Goal: Complete application form: Complete application form

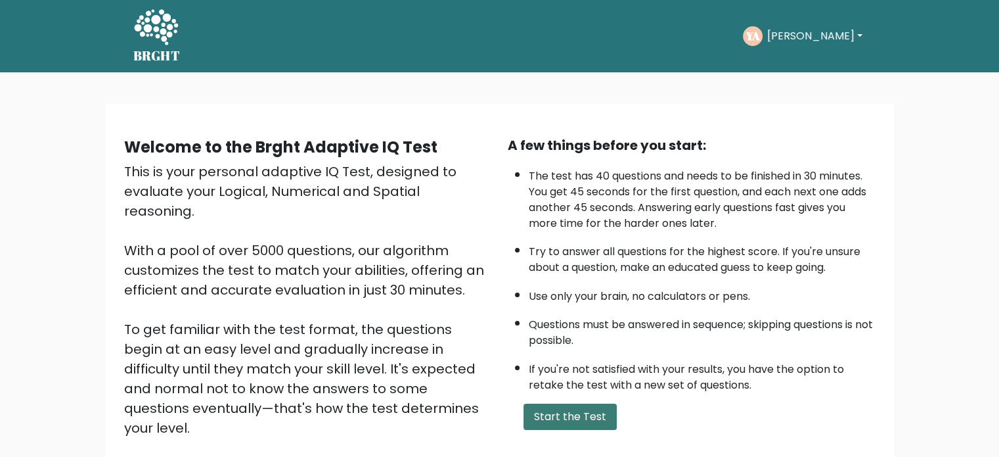
click at [583, 415] on button "Start the Test" at bounding box center [570, 416] width 93 height 26
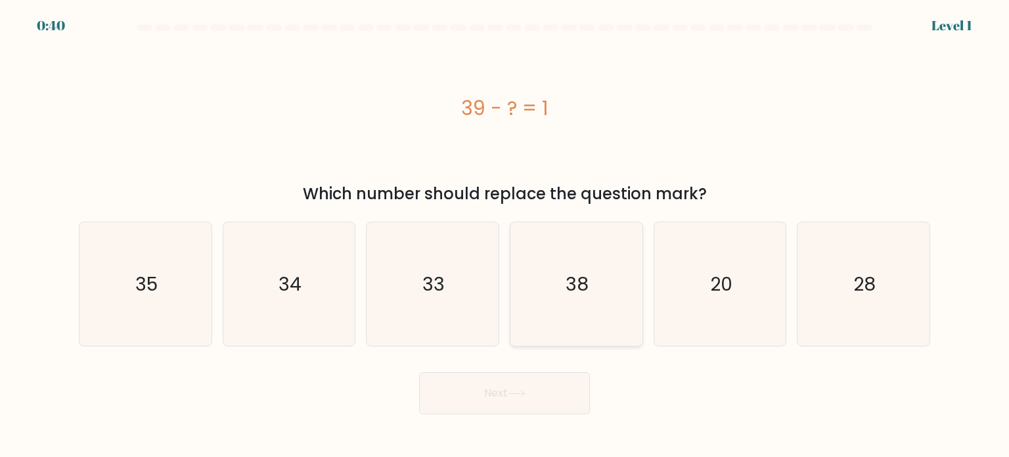
click at [605, 300] on icon "38" at bounding box center [576, 284] width 124 height 124
click at [505, 235] on input "d. 38" at bounding box center [505, 232] width 1 height 7
radio input "true"
click at [519, 390] on icon at bounding box center [517, 393] width 18 height 7
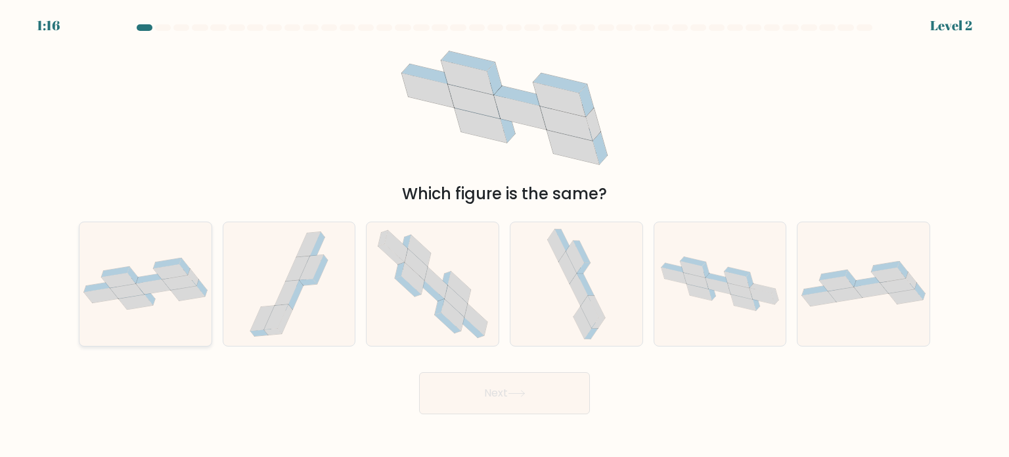
click at [171, 300] on icon at bounding box center [145, 284] width 132 height 52
click at [505, 235] on input "a." at bounding box center [505, 232] width 1 height 7
radio input "true"
click at [518, 384] on button "Next" at bounding box center [504, 393] width 171 height 42
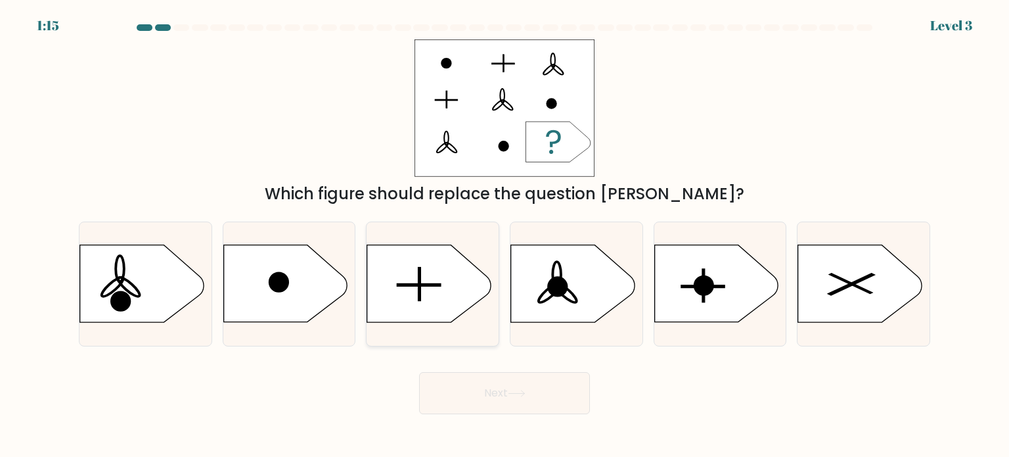
click at [431, 274] on icon at bounding box center [429, 283] width 124 height 77
click at [505, 235] on input "c." at bounding box center [505, 232] width 1 height 7
radio input "true"
click at [533, 390] on button "Next" at bounding box center [504, 393] width 171 height 42
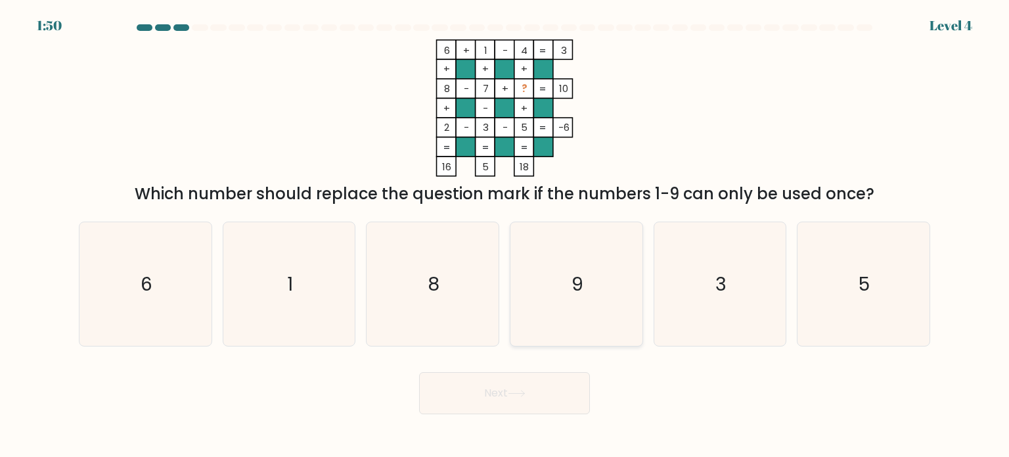
click at [595, 292] on icon "9" at bounding box center [576, 284] width 124 height 124
click at [505, 235] on input "d. 9" at bounding box center [505, 232] width 1 height 7
radio input "true"
click at [521, 386] on button "Next" at bounding box center [504, 393] width 171 height 42
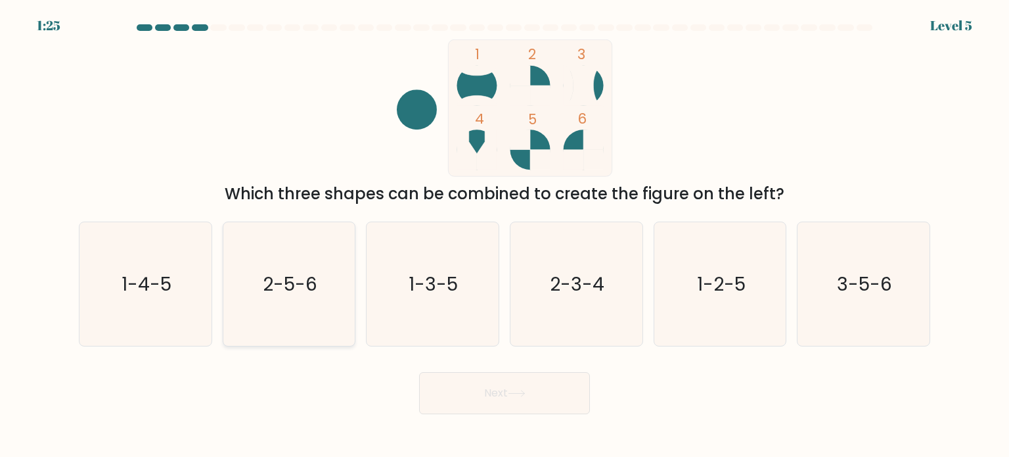
click at [339, 291] on icon "2-5-6" at bounding box center [289, 284] width 124 height 124
click at [505, 235] on input "b. 2-5-6" at bounding box center [505, 232] width 1 height 7
radio input "true"
click at [513, 394] on icon at bounding box center [517, 393] width 18 height 7
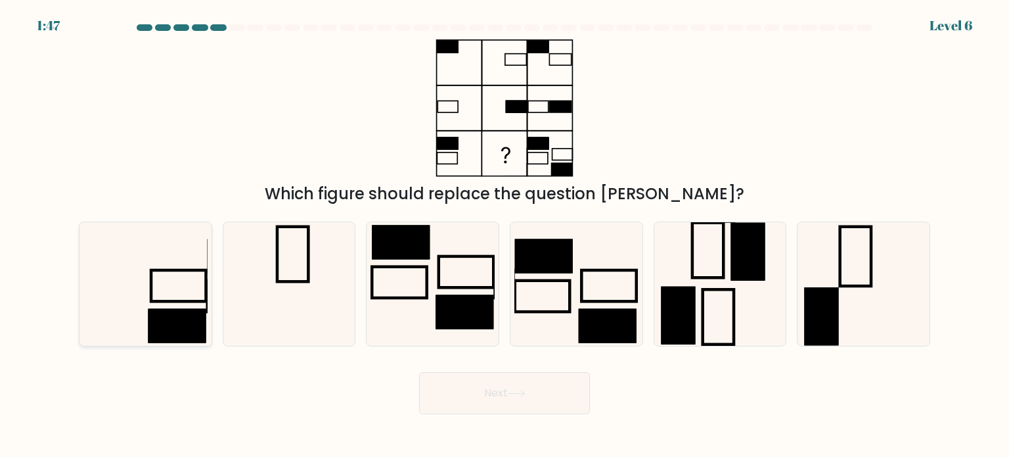
click at [164, 281] on icon at bounding box center [145, 284] width 124 height 124
click at [505, 235] on input "a." at bounding box center [505, 232] width 1 height 7
radio input "true"
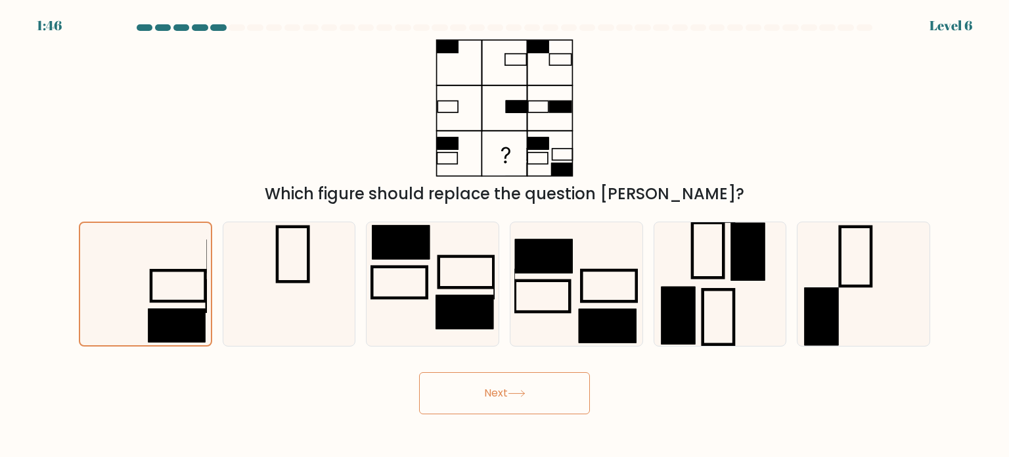
click at [491, 386] on button "Next" at bounding box center [504, 393] width 171 height 42
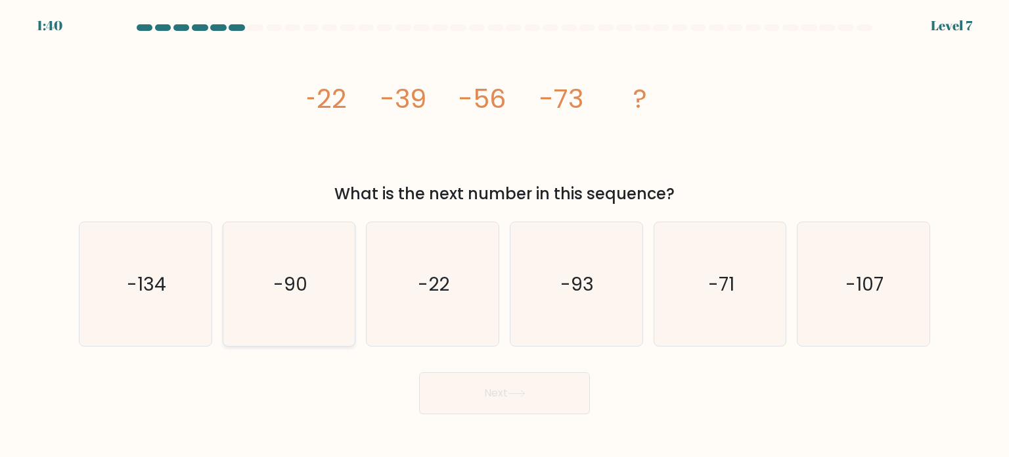
click at [307, 297] on icon "-90" at bounding box center [289, 284] width 124 height 124
click at [505, 235] on input "b. -90" at bounding box center [505, 232] width 1 height 7
radio input "true"
click at [509, 393] on button "Next" at bounding box center [504, 393] width 171 height 42
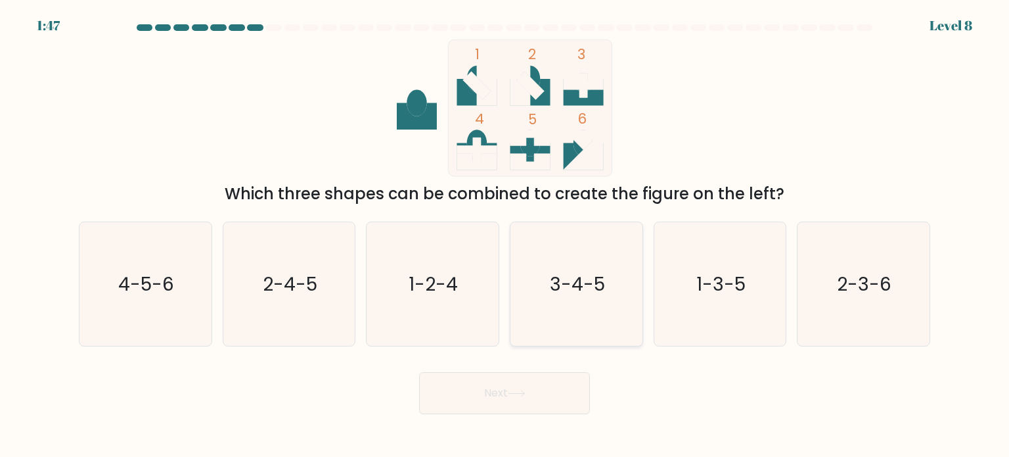
click at [582, 315] on icon "3-4-5" at bounding box center [576, 284] width 124 height 124
click at [505, 235] on input "d. 3-4-5" at bounding box center [505, 232] width 1 height 7
radio input "true"
click at [542, 388] on button "Next" at bounding box center [504, 393] width 171 height 42
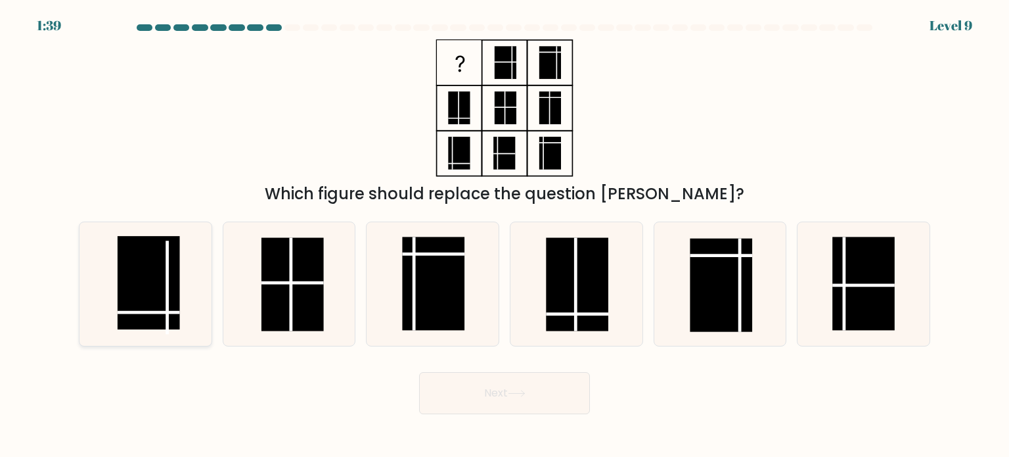
click at [147, 289] on rect at bounding box center [149, 282] width 62 height 93
click at [505, 235] on input "a." at bounding box center [505, 232] width 1 height 7
radio input "true"
click at [505, 398] on button "Next" at bounding box center [504, 393] width 171 height 42
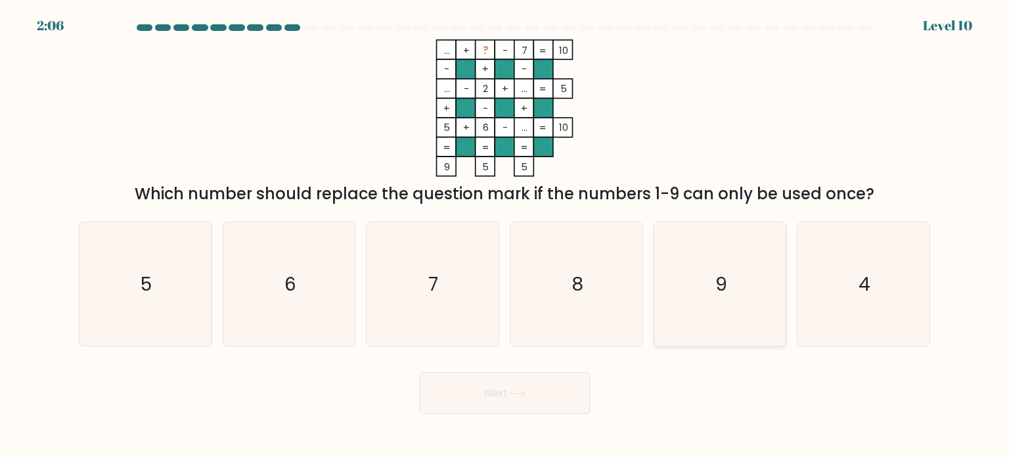
click at [708, 313] on icon "9" at bounding box center [720, 284] width 124 height 124
click at [505, 235] on input "e. 9" at bounding box center [505, 232] width 1 height 7
radio input "true"
click at [522, 399] on button "Next" at bounding box center [504, 393] width 171 height 42
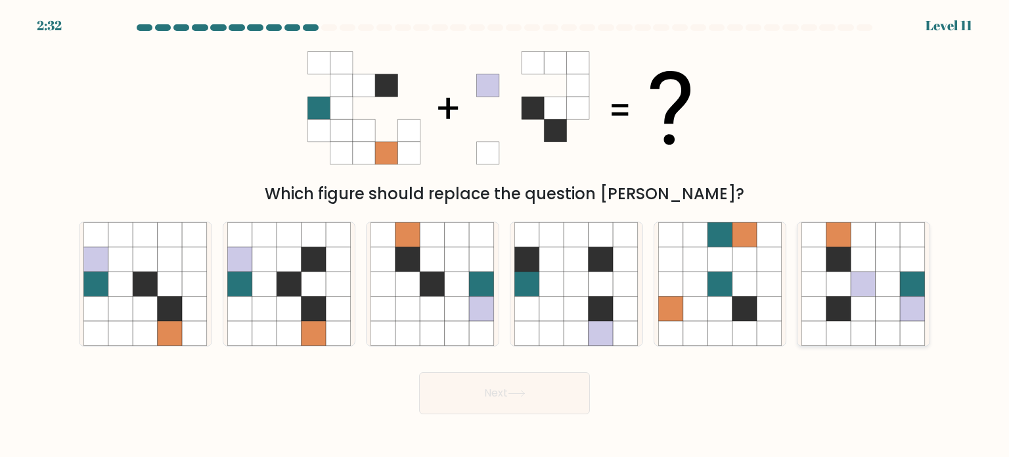
click at [878, 297] on icon at bounding box center [888, 308] width 25 height 25
click at [505, 235] on input "f." at bounding box center [505, 232] width 1 height 7
radio input "true"
click at [531, 389] on button "Next" at bounding box center [504, 393] width 171 height 42
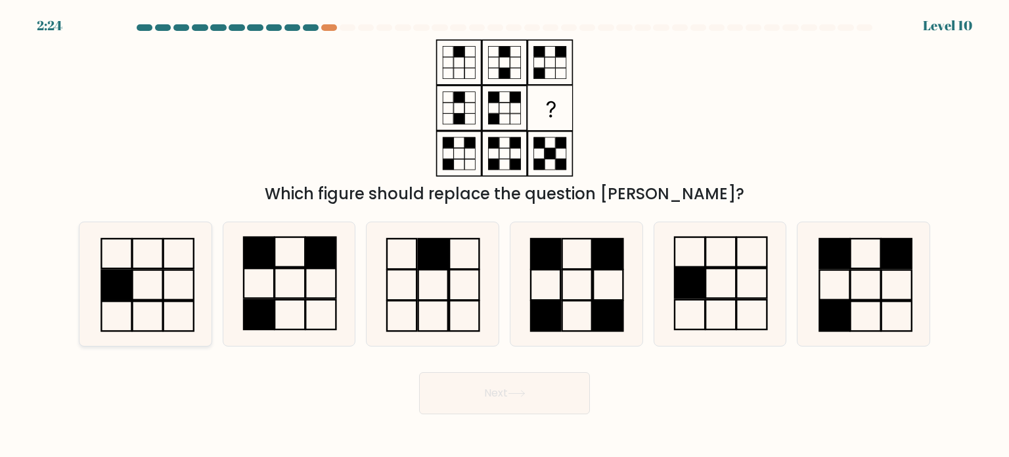
click at [164, 299] on rect at bounding box center [179, 284] width 30 height 30
click at [505, 235] on input "a." at bounding box center [505, 232] width 1 height 7
radio input "true"
click at [514, 380] on button "Next" at bounding box center [504, 393] width 171 height 42
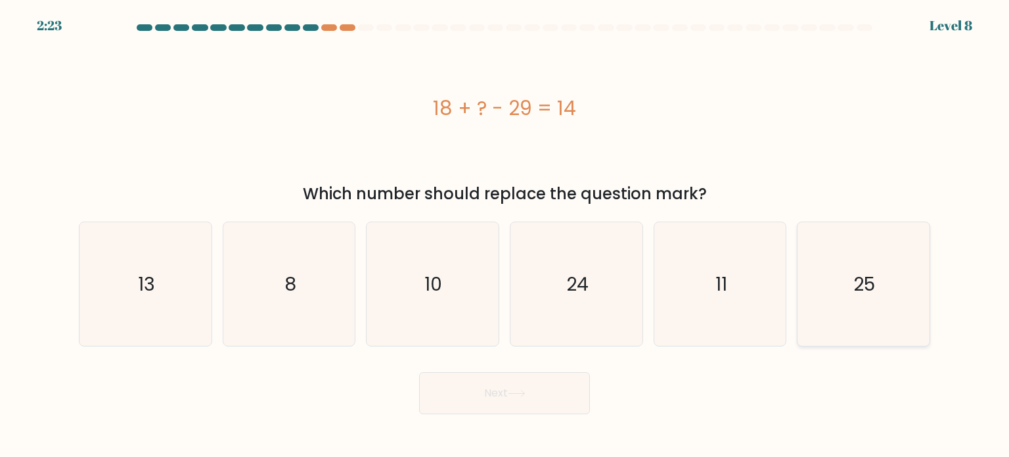
click at [866, 294] on text "25" at bounding box center [865, 283] width 22 height 26
click at [505, 235] on input "f. 25" at bounding box center [505, 232] width 1 height 7
radio input "true"
click at [539, 401] on button "Next" at bounding box center [504, 393] width 171 height 42
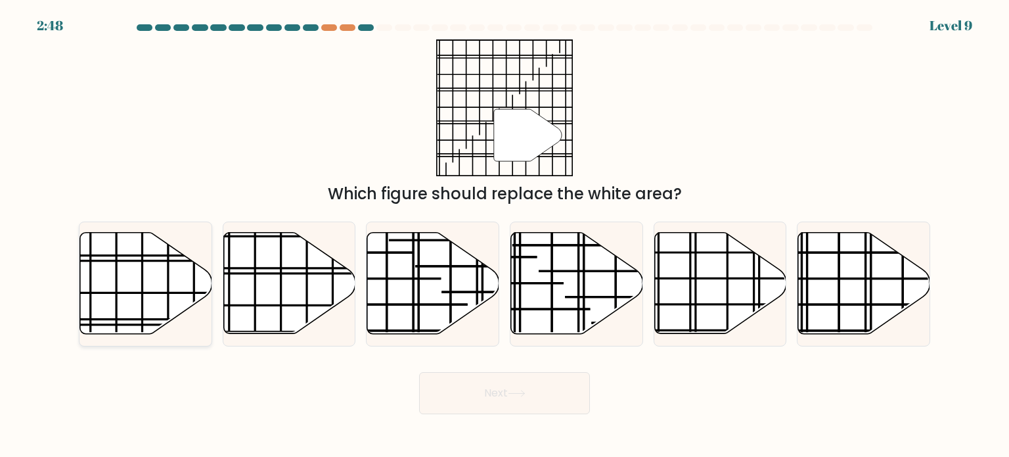
click at [147, 288] on icon at bounding box center [146, 283] width 132 height 101
click at [505, 235] on input "a." at bounding box center [505, 232] width 1 height 7
radio input "true"
click at [530, 384] on button "Next" at bounding box center [504, 393] width 171 height 42
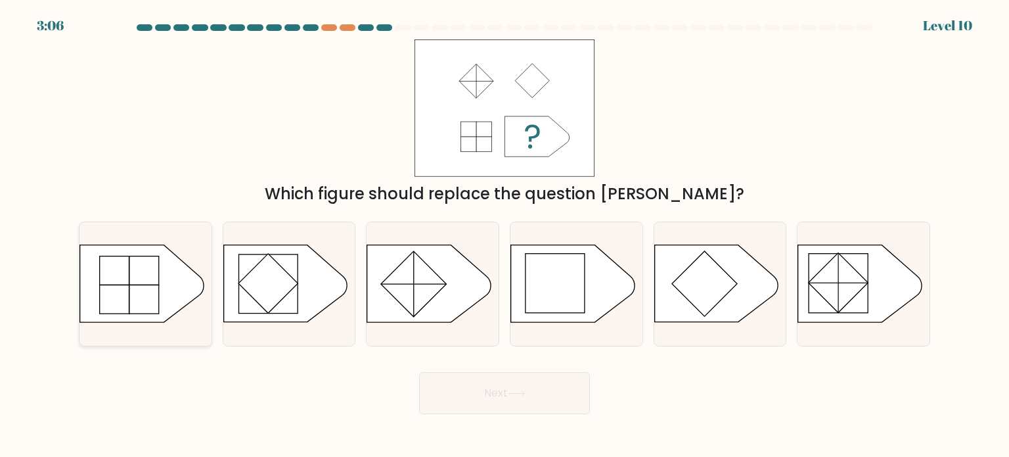
click at [148, 286] on rect at bounding box center [129, 284] width 59 height 57
click at [505, 235] on input "a." at bounding box center [505, 232] width 1 height 7
radio input "true"
click at [480, 388] on button "Next" at bounding box center [504, 393] width 171 height 42
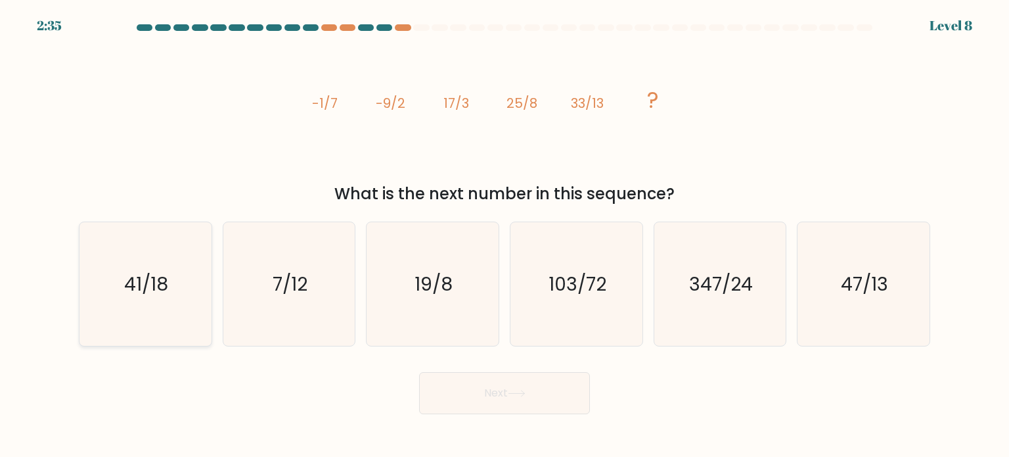
click at [150, 294] on text "41/18" at bounding box center [147, 283] width 44 height 26
click at [505, 235] on input "a. 41/18" at bounding box center [505, 232] width 1 height 7
radio input "true"
click at [444, 407] on button "Next" at bounding box center [504, 393] width 171 height 42
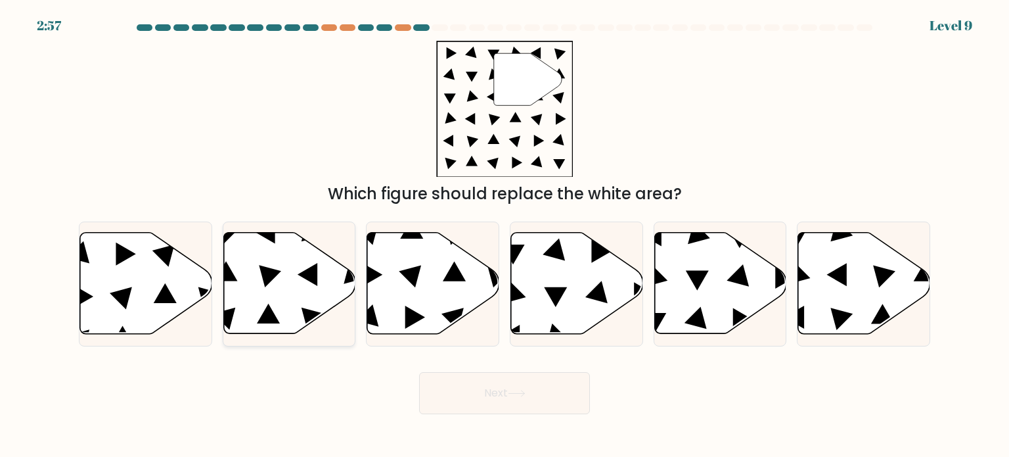
click at [279, 276] on icon at bounding box center [289, 283] width 132 height 101
click at [505, 235] on input "b." at bounding box center [505, 232] width 1 height 7
radio input "true"
click at [474, 397] on button "Next" at bounding box center [504, 393] width 171 height 42
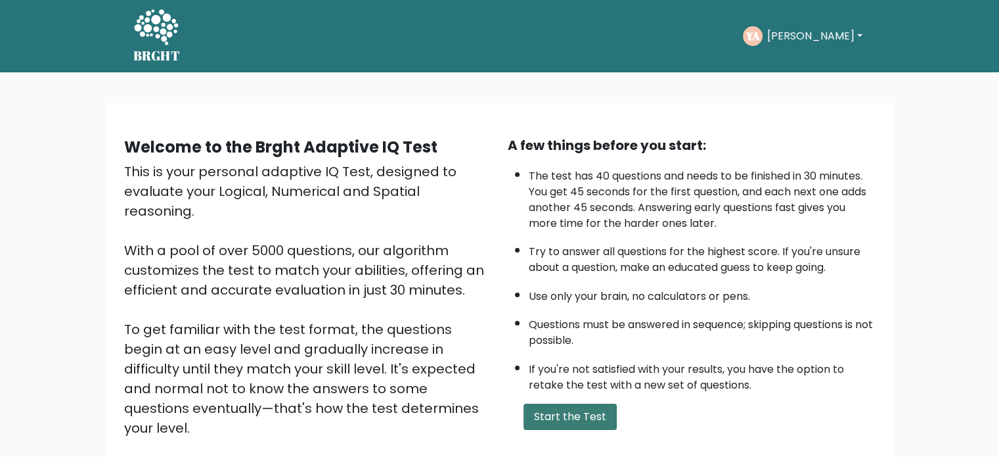
click at [581, 409] on button "Start the Test" at bounding box center [570, 416] width 93 height 26
click at [578, 407] on button "Start the Test" at bounding box center [570, 416] width 93 height 26
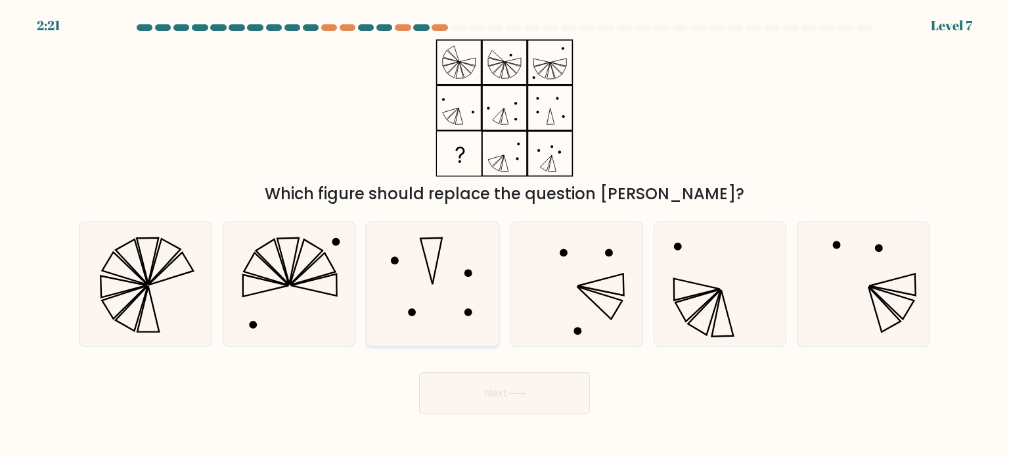
click at [450, 283] on icon at bounding box center [433, 284] width 124 height 124
click at [505, 235] on input "c." at bounding box center [505, 232] width 1 height 7
radio input "true"
click at [520, 388] on button "Next" at bounding box center [504, 393] width 171 height 42
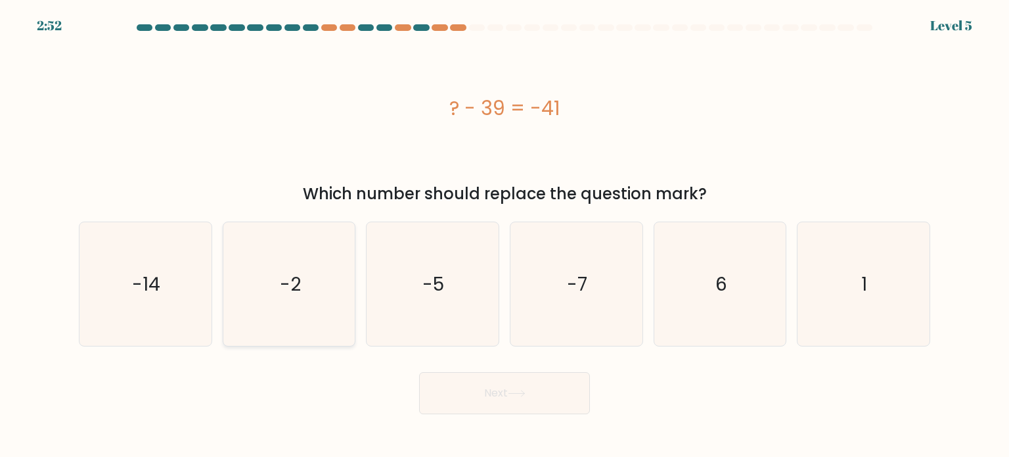
click at [299, 285] on text "-2" at bounding box center [290, 283] width 21 height 26
click at [505, 235] on input "b. -2" at bounding box center [505, 232] width 1 height 7
radio input "true"
click at [518, 377] on button "Next" at bounding box center [504, 393] width 171 height 42
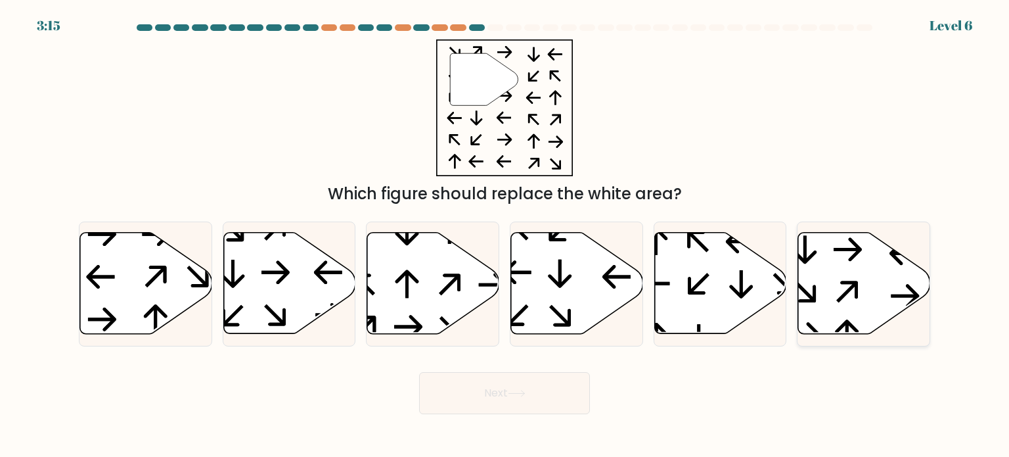
click at [867, 227] on div at bounding box center [863, 283] width 133 height 125
click at [505, 229] on input "f." at bounding box center [505, 232] width 1 height 7
radio input "true"
click at [300, 286] on icon at bounding box center [289, 283] width 132 height 101
click at [505, 235] on input "b." at bounding box center [505, 232] width 1 height 7
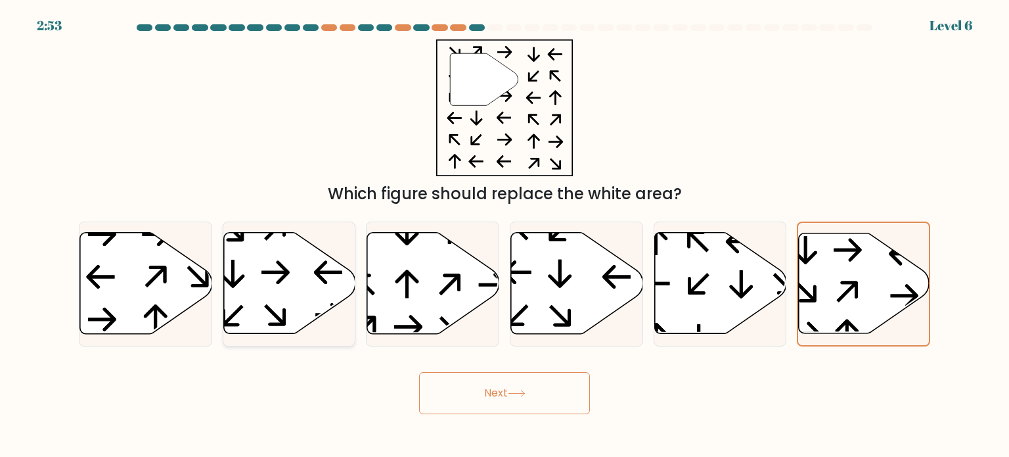
radio input "true"
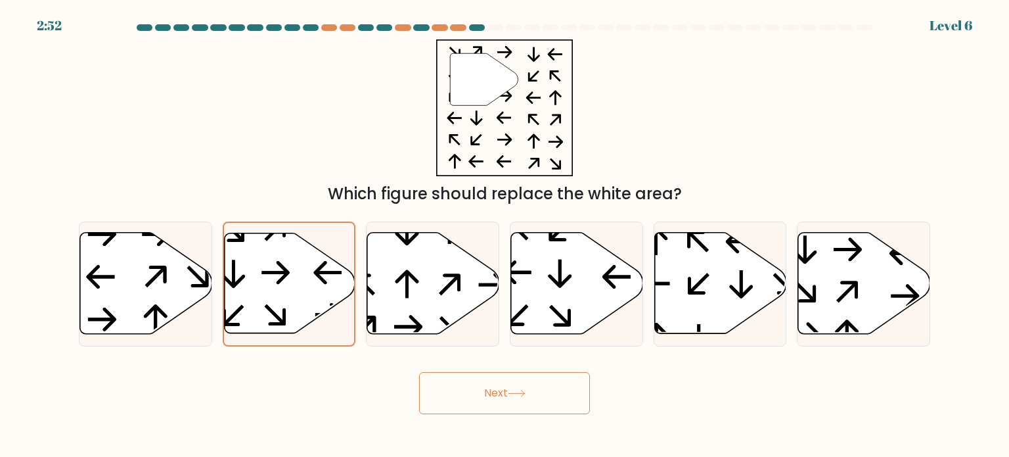
click at [494, 386] on button "Next" at bounding box center [504, 393] width 171 height 42
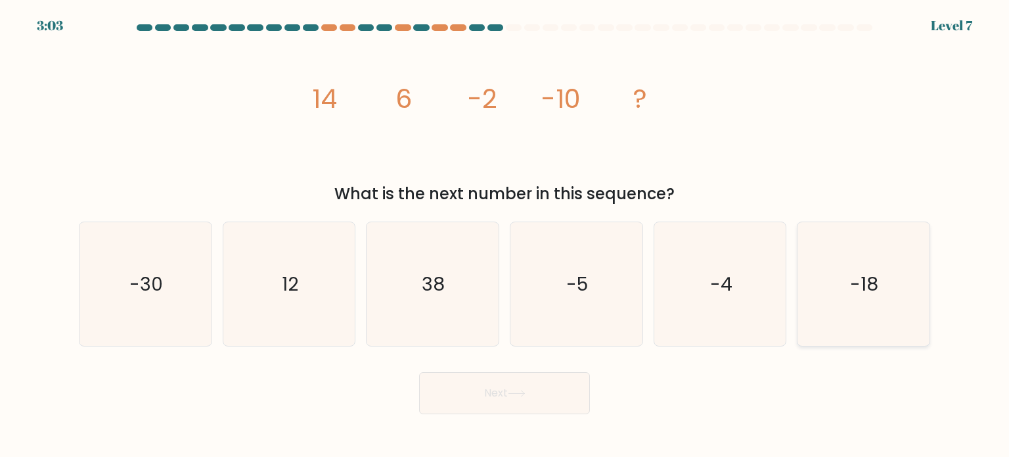
click at [873, 289] on text "-18" at bounding box center [865, 283] width 28 height 26
click at [505, 235] on input "f. -18" at bounding box center [505, 232] width 1 height 7
radio input "true"
click at [548, 386] on button "Next" at bounding box center [504, 393] width 171 height 42
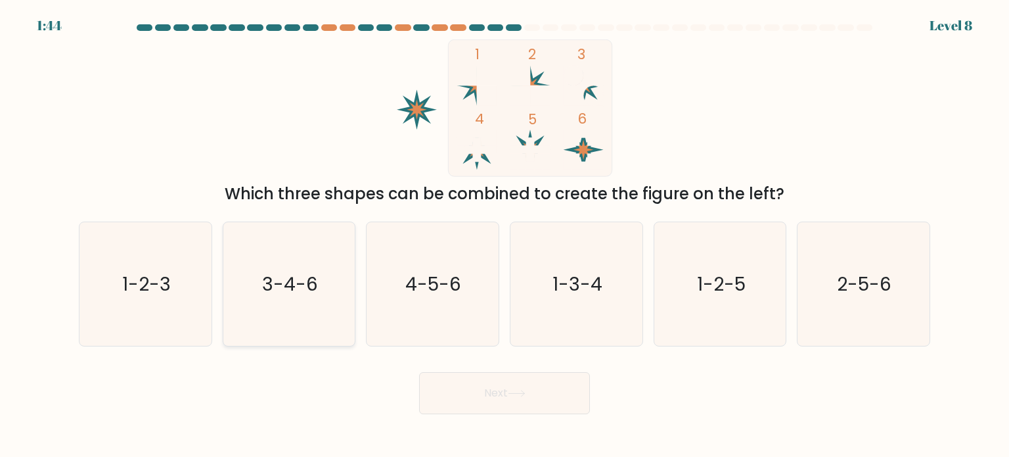
click at [313, 276] on text "3-4-6" at bounding box center [290, 283] width 56 height 26
click at [505, 235] on input "b. 3-4-6" at bounding box center [505, 232] width 1 height 7
radio input "true"
click at [515, 386] on button "Next" at bounding box center [504, 393] width 171 height 42
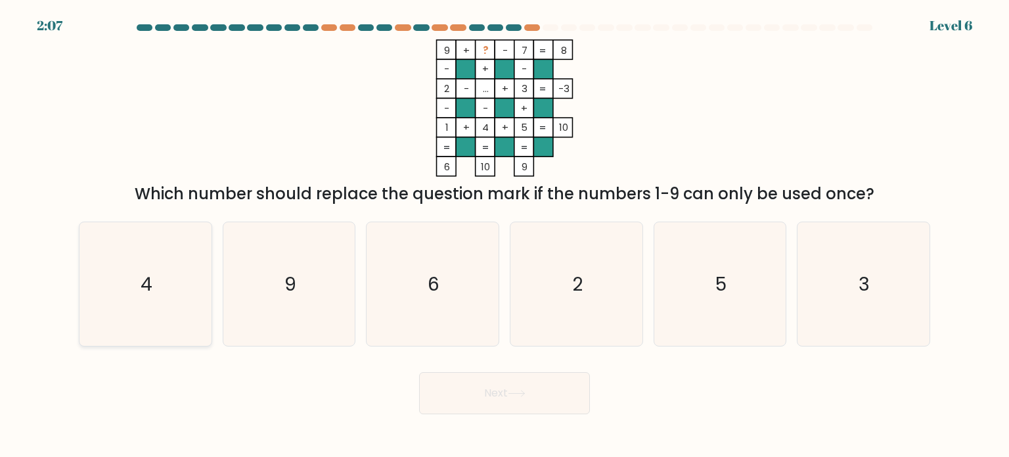
click at [173, 260] on icon "4" at bounding box center [145, 284] width 124 height 124
click at [505, 235] on input "a. 4" at bounding box center [505, 232] width 1 height 7
radio input "true"
click at [504, 382] on button "Next" at bounding box center [504, 393] width 171 height 42
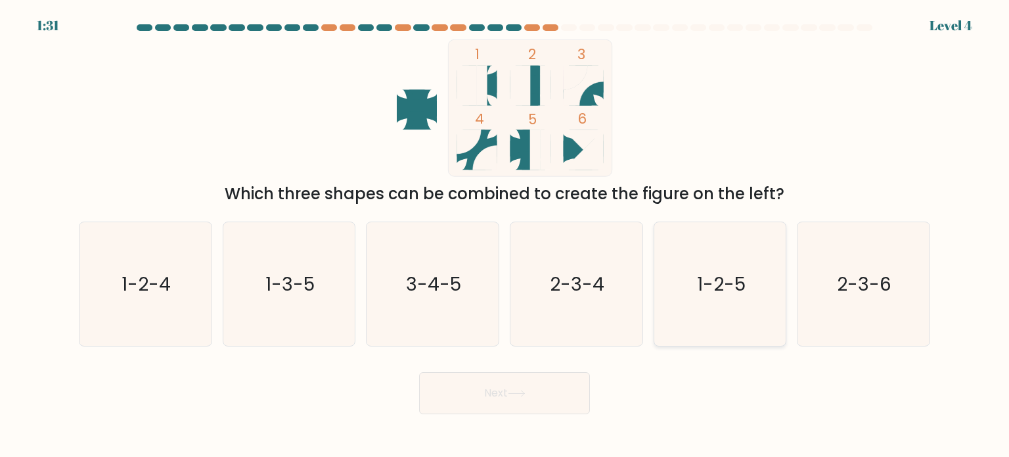
click at [733, 279] on text "1-2-5" at bounding box center [721, 283] width 49 height 26
click at [505, 235] on input "e. 1-2-5" at bounding box center [505, 232] width 1 height 7
radio input "true"
click at [537, 390] on button "Next" at bounding box center [504, 393] width 171 height 42
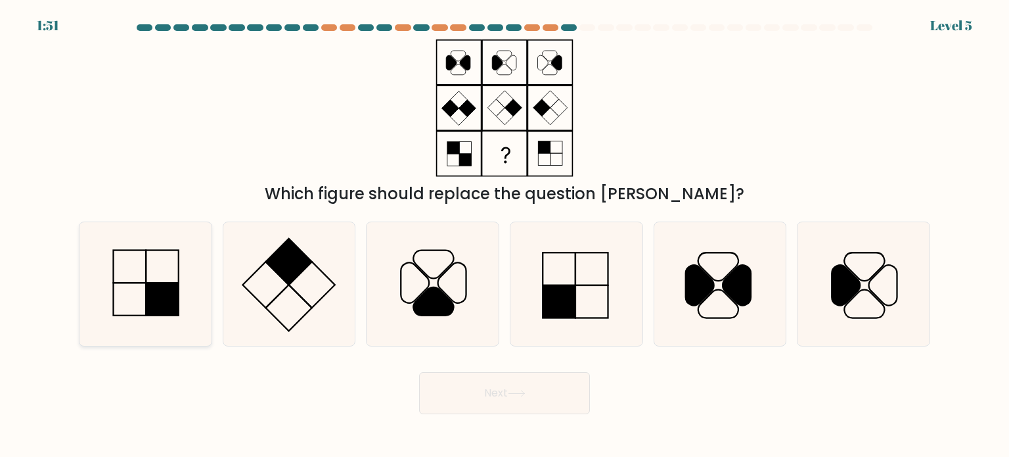
click at [158, 267] on icon at bounding box center [145, 284] width 124 height 124
click at [505, 235] on input "a." at bounding box center [505, 232] width 1 height 7
radio input "true"
click at [456, 393] on button "Next" at bounding box center [504, 393] width 171 height 42
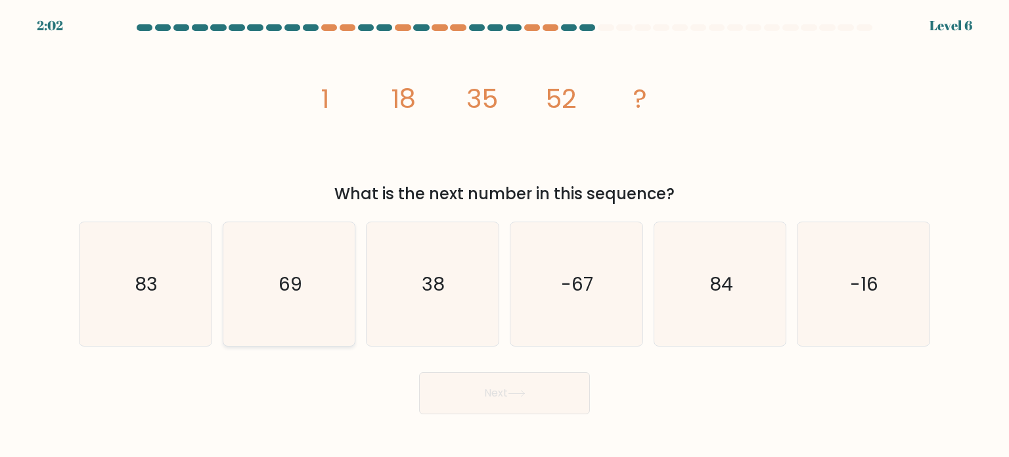
click at [299, 281] on text "69" at bounding box center [291, 283] width 24 height 26
click at [505, 235] on input "b. 69" at bounding box center [505, 232] width 1 height 7
radio input "true"
click at [507, 394] on button "Next" at bounding box center [504, 393] width 171 height 42
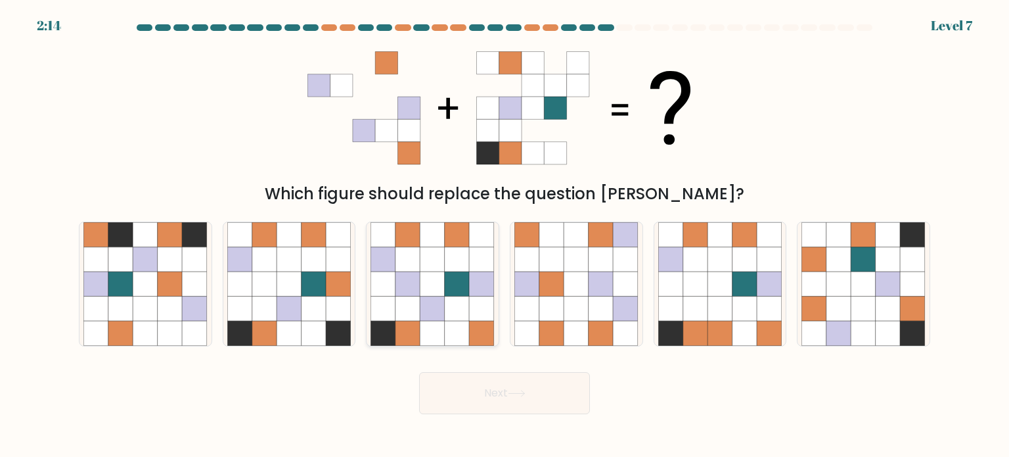
click at [453, 302] on icon at bounding box center [457, 308] width 25 height 25
click at [505, 235] on input "c." at bounding box center [505, 232] width 1 height 7
radio input "true"
click at [541, 399] on button "Next" at bounding box center [504, 393] width 171 height 42
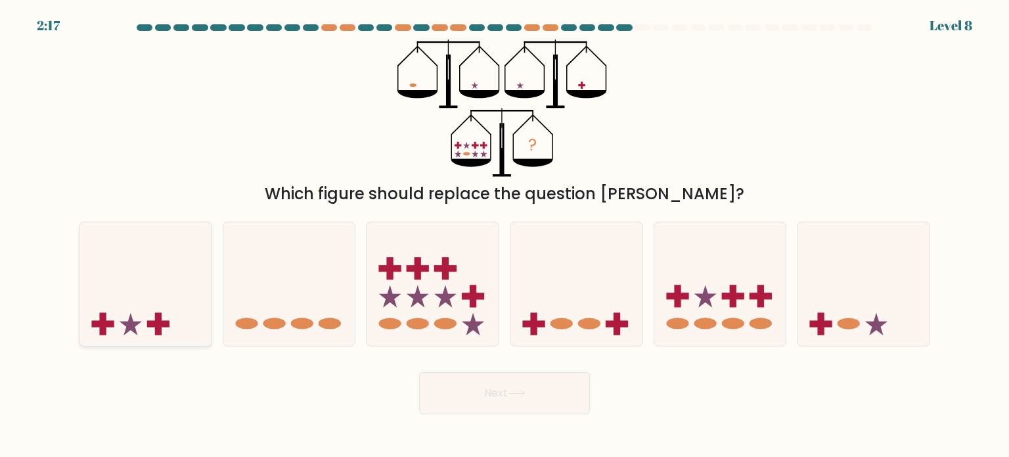
click at [120, 306] on icon at bounding box center [145, 283] width 132 height 109
click at [505, 235] on input "a." at bounding box center [505, 232] width 1 height 7
radio input "true"
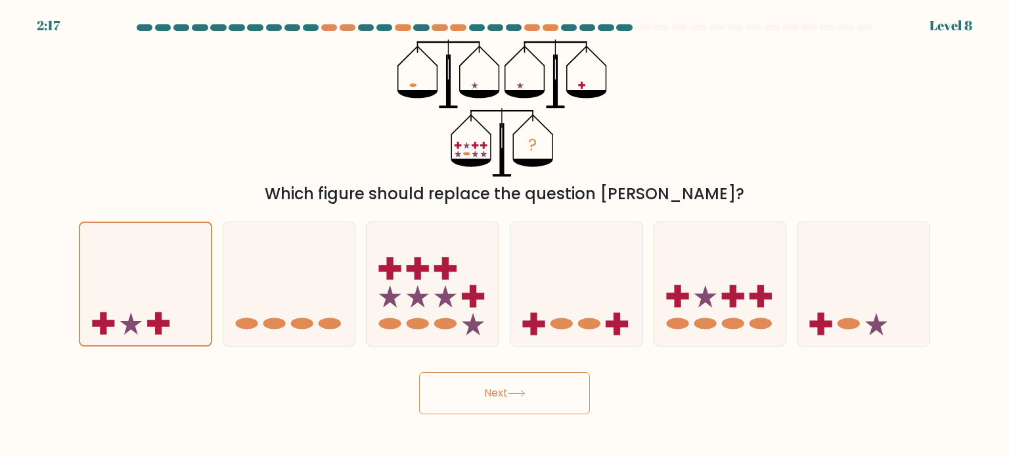
click at [468, 385] on button "Next" at bounding box center [504, 393] width 171 height 42
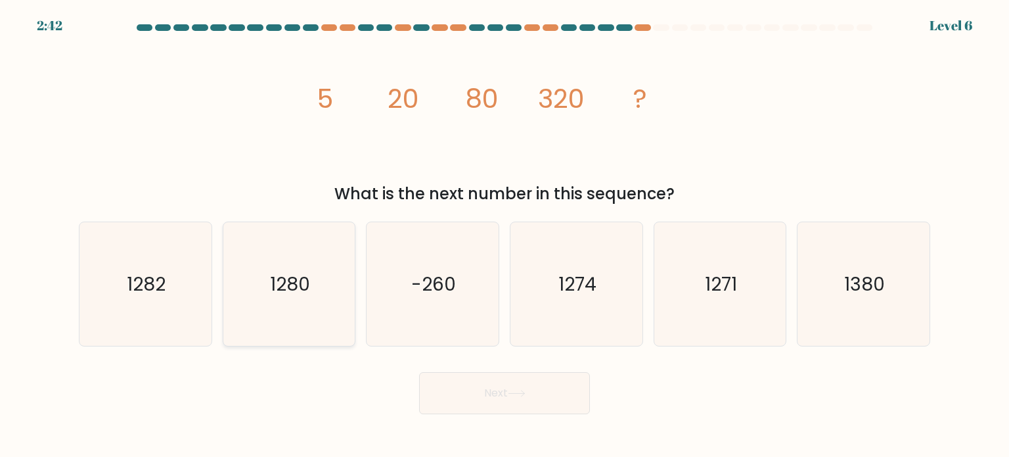
click at [321, 304] on icon "1280" at bounding box center [289, 284] width 124 height 124
click at [505, 235] on input "b. 1280" at bounding box center [505, 232] width 1 height 7
radio input "true"
click at [515, 391] on icon at bounding box center [517, 393] width 18 height 7
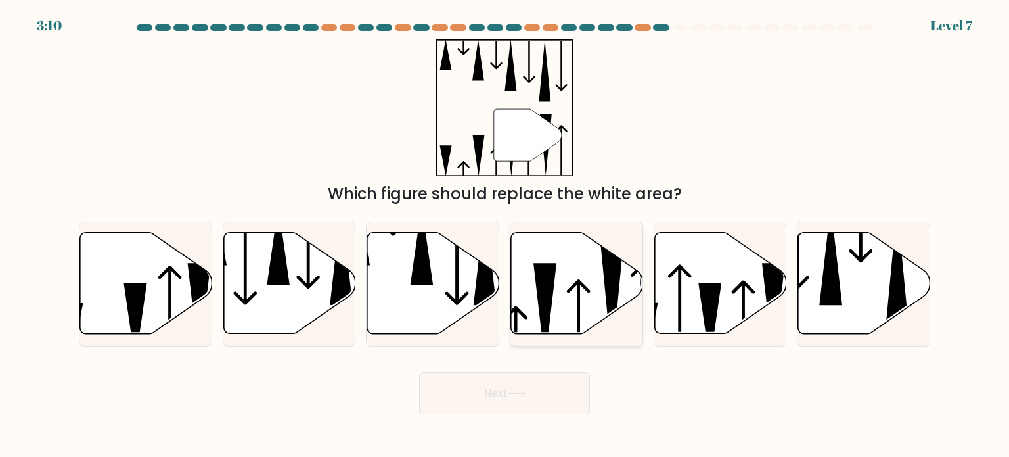
click at [534, 293] on icon at bounding box center [577, 283] width 132 height 101
click at [505, 235] on input "d." at bounding box center [505, 232] width 1 height 7
radio input "true"
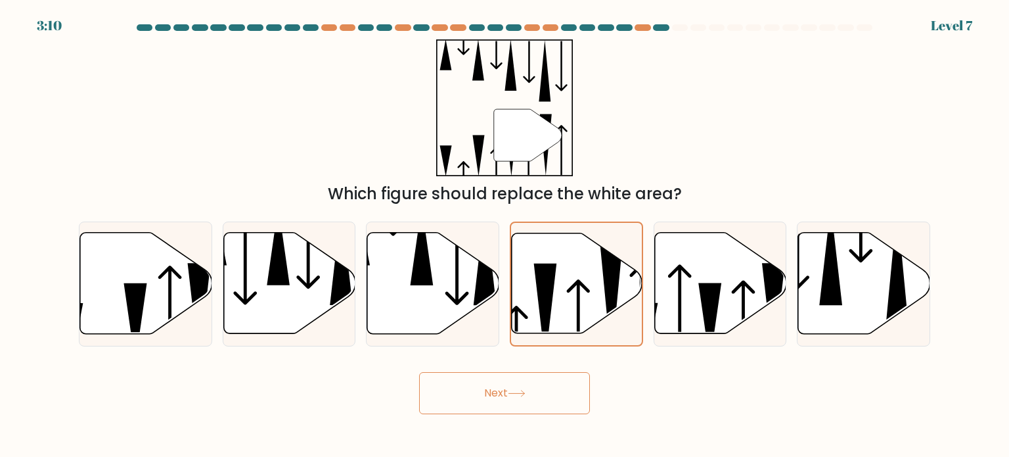
click at [535, 397] on button "Next" at bounding box center [504, 393] width 171 height 42
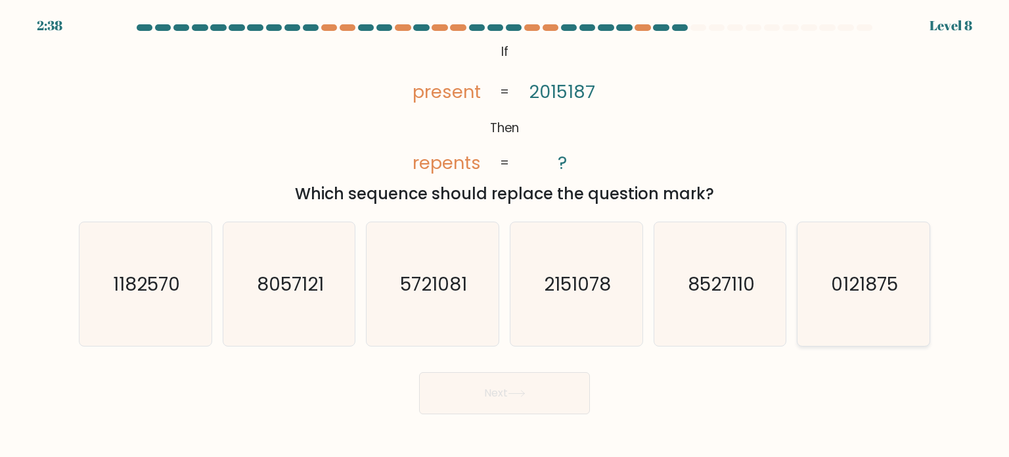
click at [857, 303] on icon "0121875" at bounding box center [864, 284] width 124 height 124
click at [505, 235] on input "f. 0121875" at bounding box center [505, 232] width 1 height 7
radio input "true"
click at [523, 390] on icon at bounding box center [517, 393] width 18 height 7
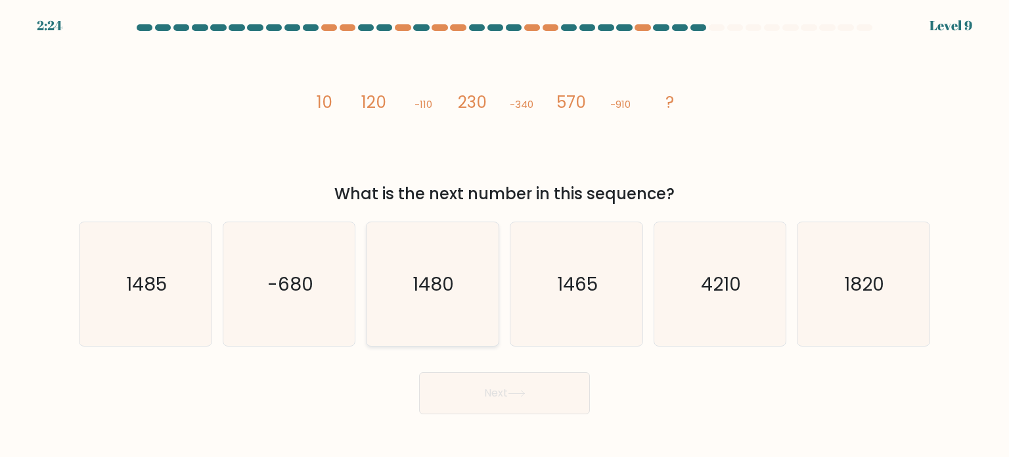
click at [469, 267] on icon "1480" at bounding box center [433, 284] width 124 height 124
click at [505, 235] on input "c. 1480" at bounding box center [505, 232] width 1 height 7
radio input "true"
click at [526, 390] on icon at bounding box center [517, 393] width 18 height 7
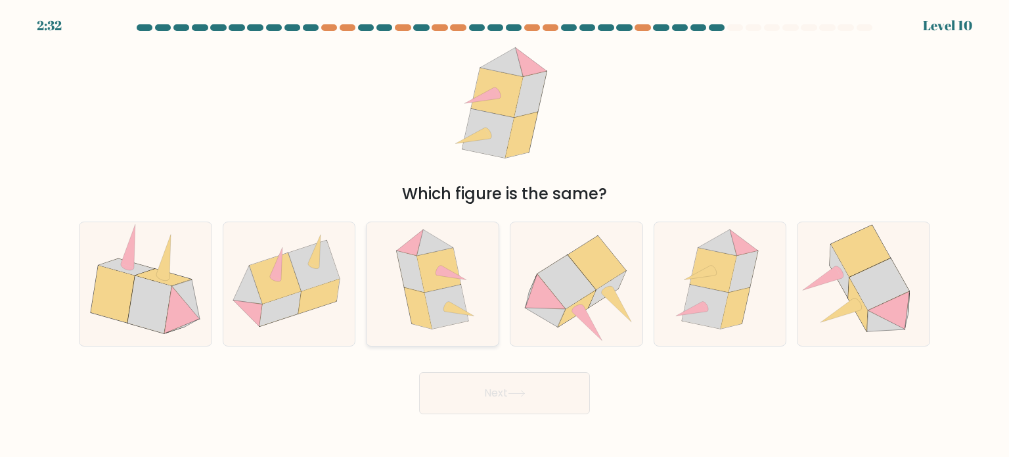
click at [457, 313] on icon at bounding box center [446, 306] width 44 height 44
click at [505, 235] on input "c." at bounding box center [505, 232] width 1 height 7
radio input "true"
click at [491, 392] on button "Next" at bounding box center [504, 393] width 171 height 42
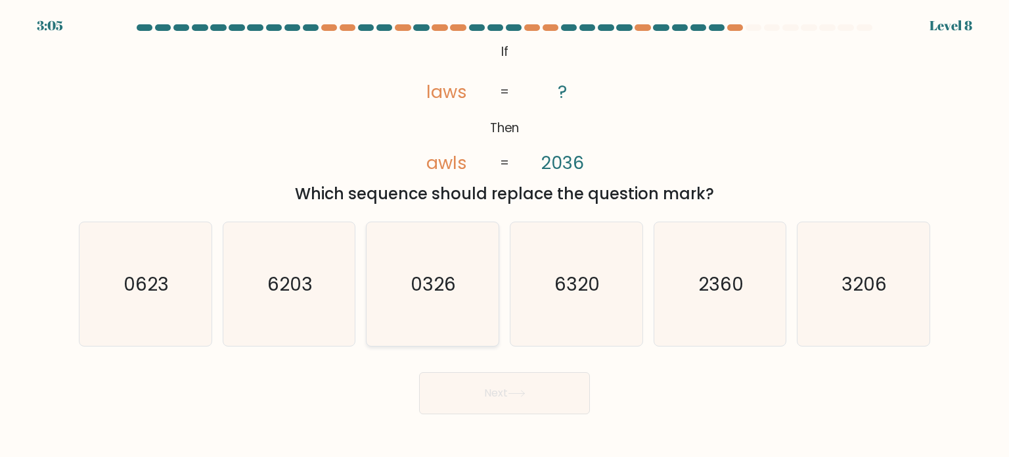
click at [443, 296] on icon "0326" at bounding box center [433, 284] width 124 height 124
click at [505, 235] on input "c. 0326" at bounding box center [505, 232] width 1 height 7
radio input "true"
click at [843, 284] on text "3206" at bounding box center [864, 283] width 45 height 26
click at [505, 235] on input "f. 3206" at bounding box center [505, 232] width 1 height 7
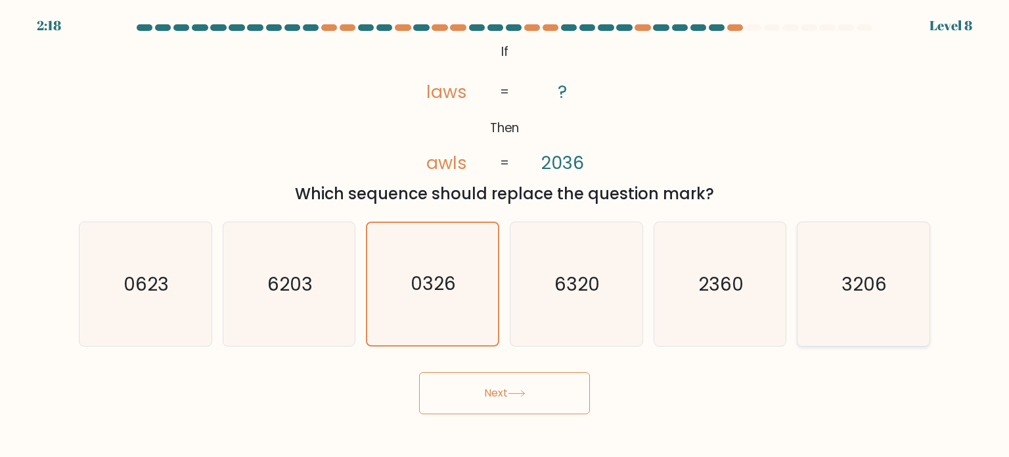
radio input "true"
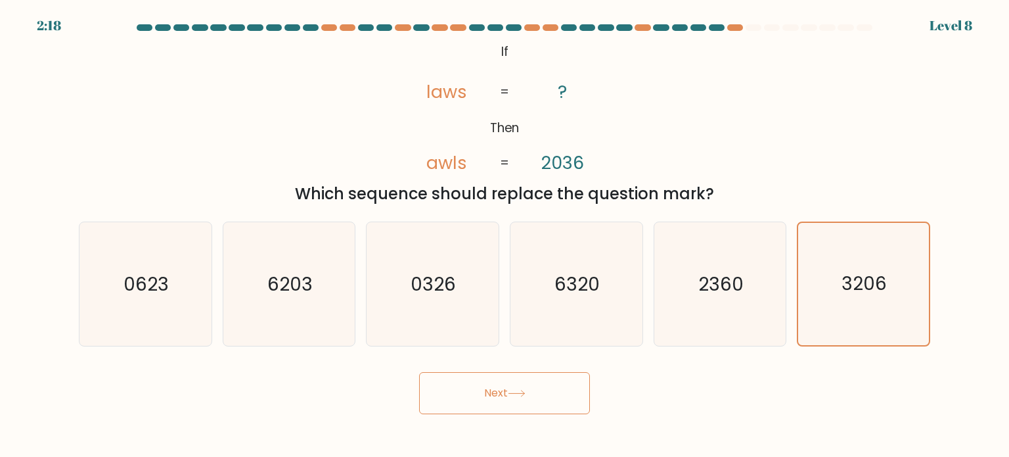
click at [562, 396] on button "Next" at bounding box center [504, 393] width 171 height 42
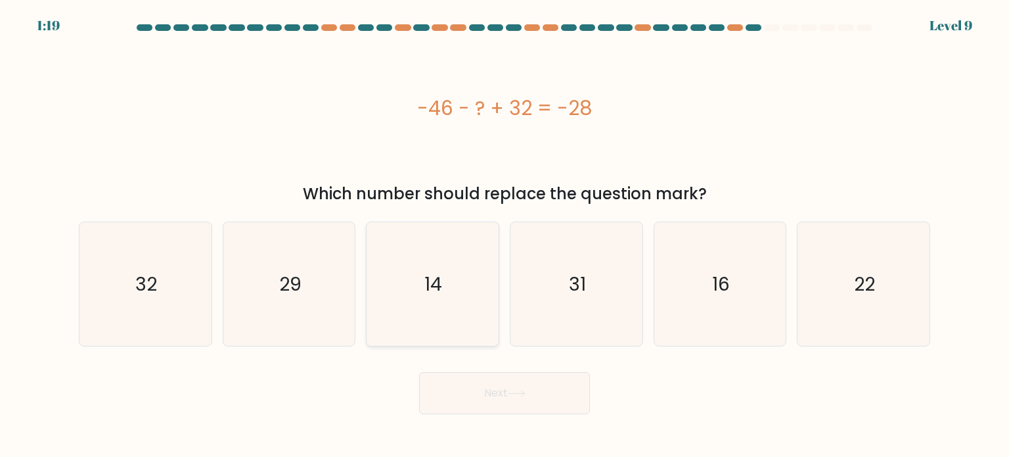
click at [452, 275] on icon "14" at bounding box center [433, 284] width 124 height 124
click at [505, 235] on input "c. 14" at bounding box center [505, 232] width 1 height 7
radio input "true"
click at [524, 397] on button "Next" at bounding box center [504, 393] width 171 height 42
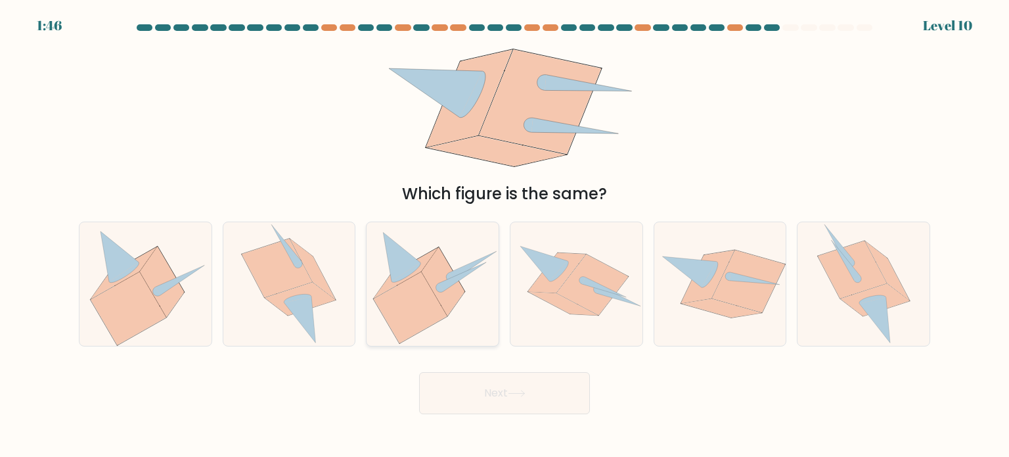
click at [465, 261] on icon at bounding box center [433, 283] width 132 height 120
click at [505, 235] on input "c." at bounding box center [505, 232] width 1 height 7
radio input "true"
click at [526, 396] on icon at bounding box center [517, 393] width 18 height 7
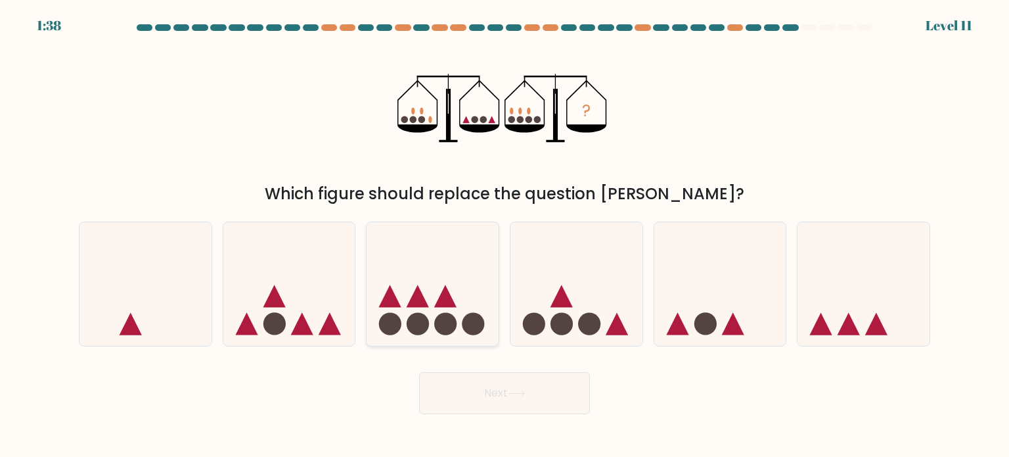
click at [434, 334] on icon at bounding box center [433, 283] width 132 height 109
click at [505, 235] on input "c." at bounding box center [505, 232] width 1 height 7
radio input "true"
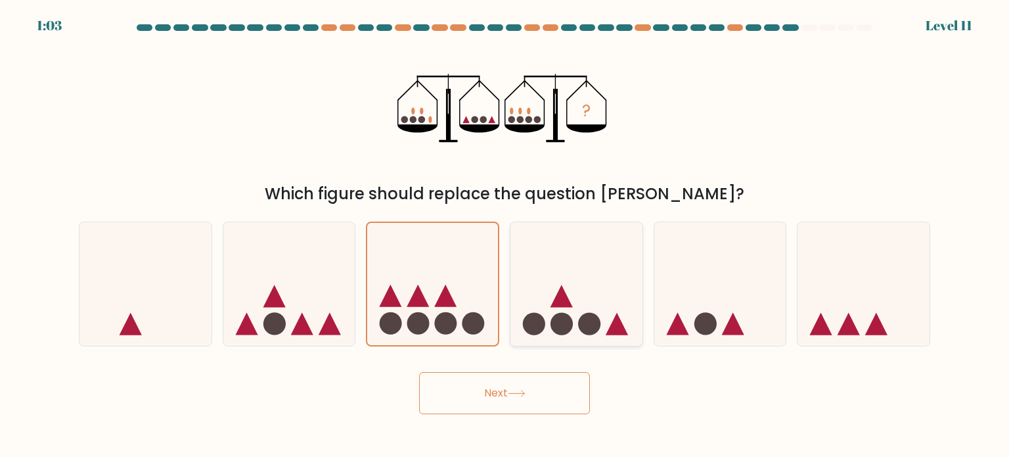
click at [594, 306] on icon at bounding box center [577, 283] width 132 height 109
click at [505, 235] on input "d." at bounding box center [505, 232] width 1 height 7
radio input "true"
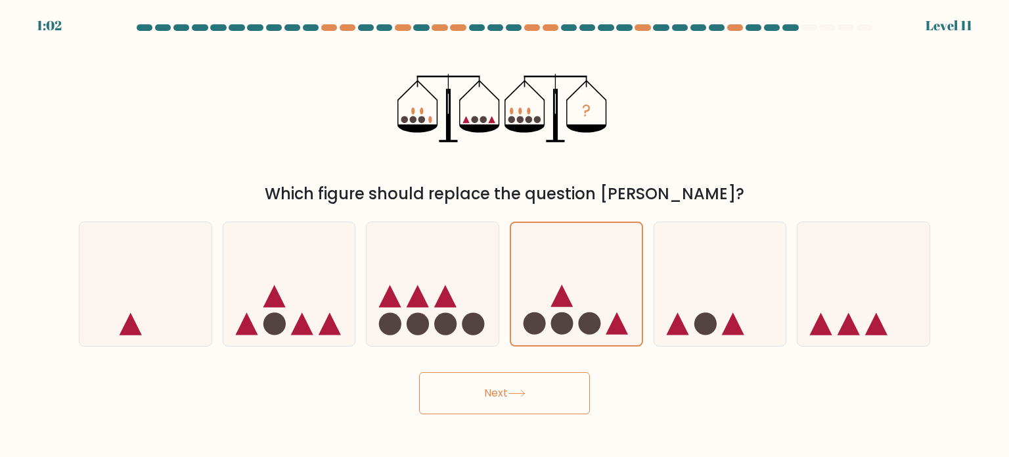
click at [551, 387] on button "Next" at bounding box center [504, 393] width 171 height 42
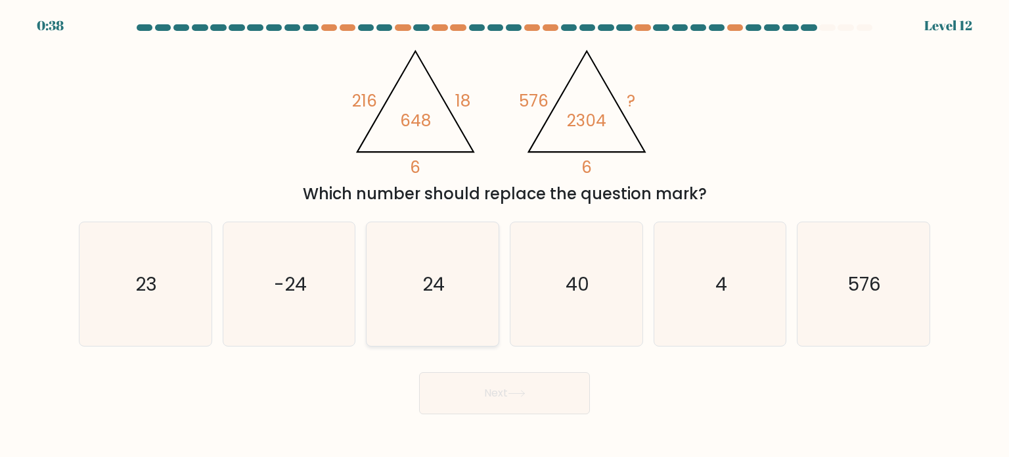
click at [440, 305] on icon "24" at bounding box center [433, 284] width 124 height 124
click at [505, 235] on input "c. 24" at bounding box center [505, 232] width 1 height 7
radio input "true"
click at [484, 388] on button "Next" at bounding box center [504, 393] width 171 height 42
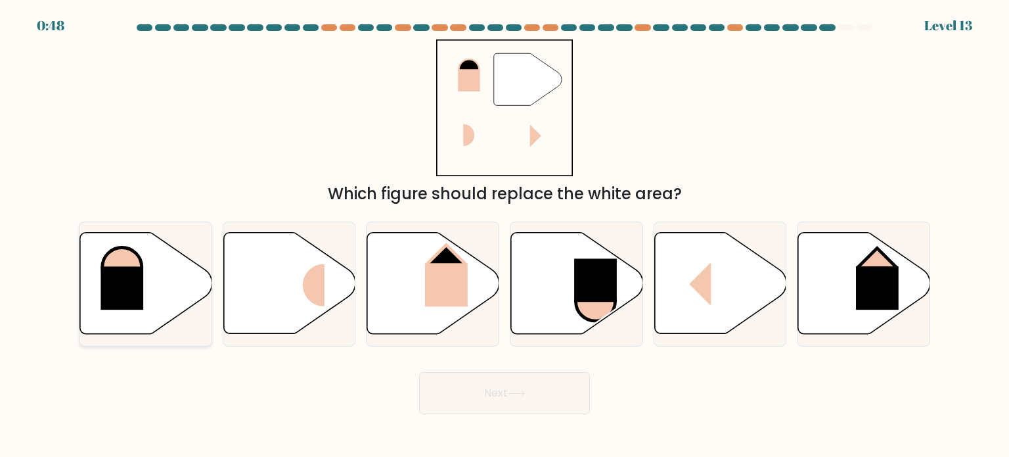
click at [148, 264] on icon at bounding box center [146, 283] width 132 height 101
click at [505, 235] on input "a." at bounding box center [505, 232] width 1 height 7
radio input "true"
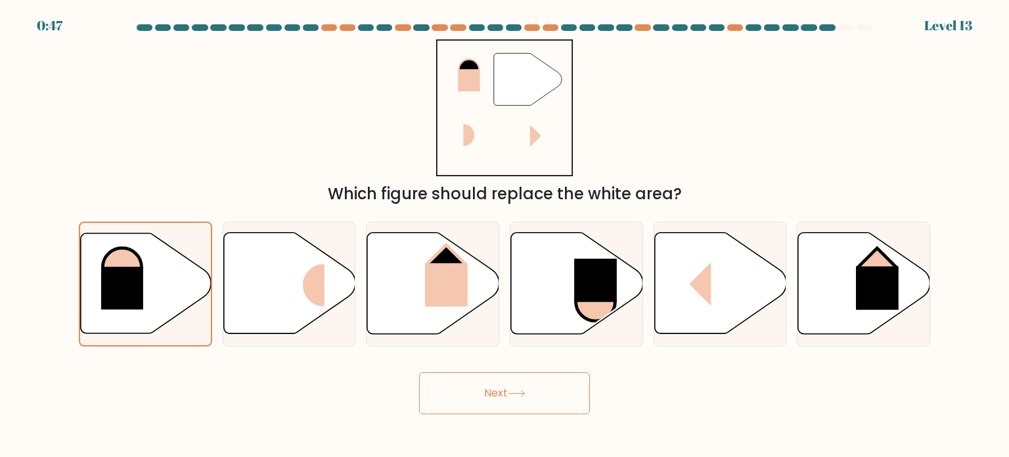
click at [503, 382] on button "Next" at bounding box center [504, 393] width 171 height 42
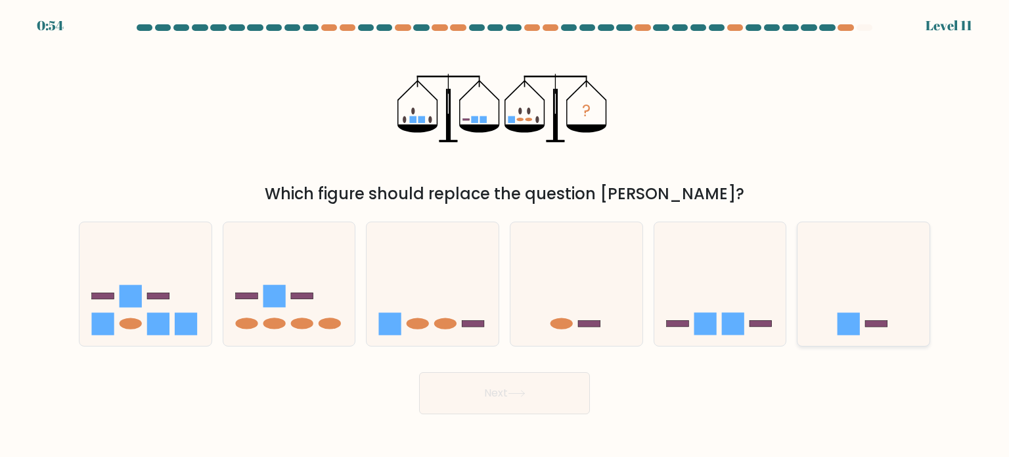
click at [867, 227] on div at bounding box center [863, 283] width 133 height 125
click at [505, 229] on input "f." at bounding box center [505, 232] width 1 height 7
radio input "true"
click at [444, 317] on icon at bounding box center [433, 283] width 132 height 109
click at [505, 235] on input "c." at bounding box center [505, 232] width 1 height 7
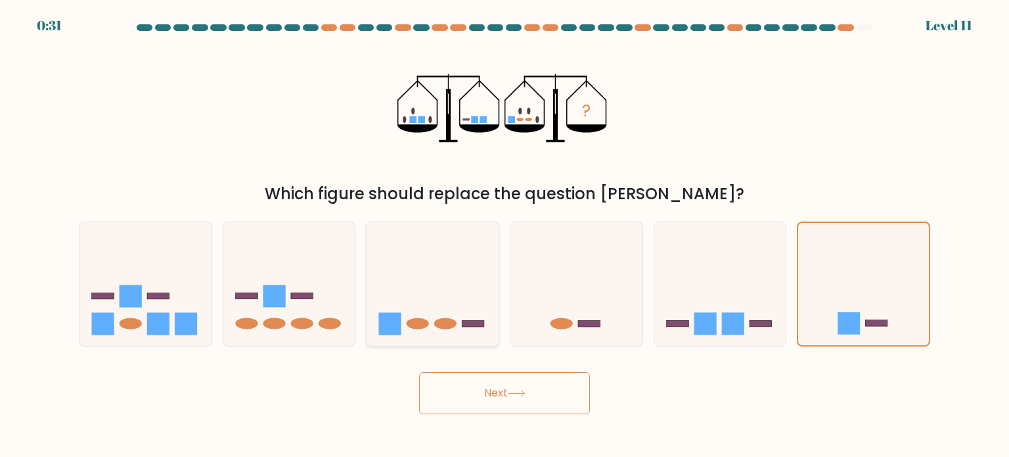
radio input "true"
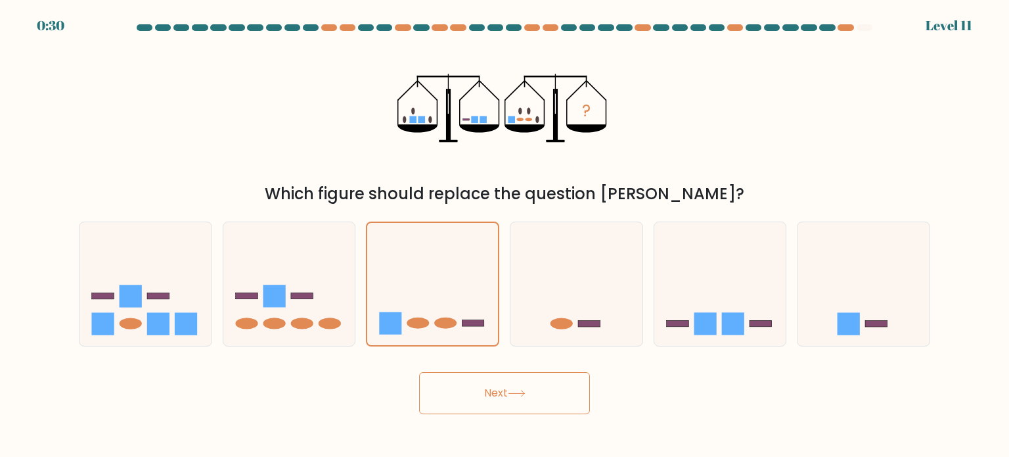
click at [499, 402] on button "Next" at bounding box center [504, 393] width 171 height 42
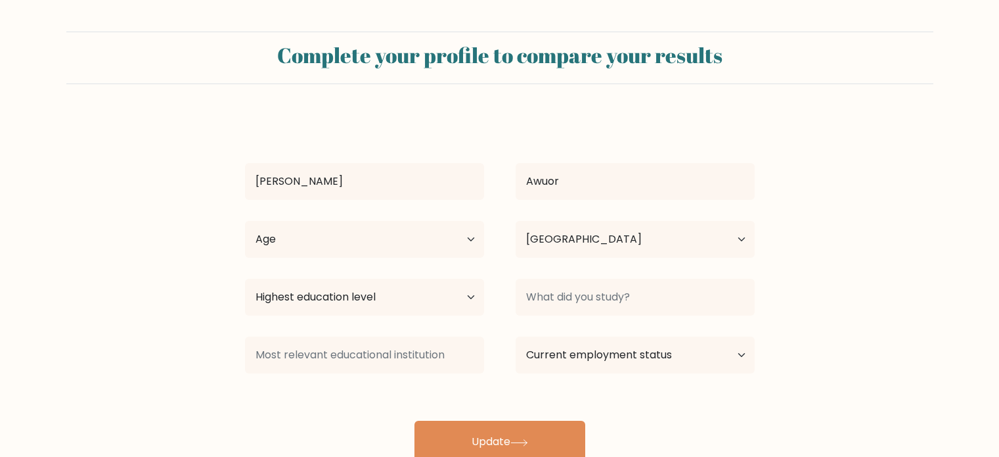
select select "KE"
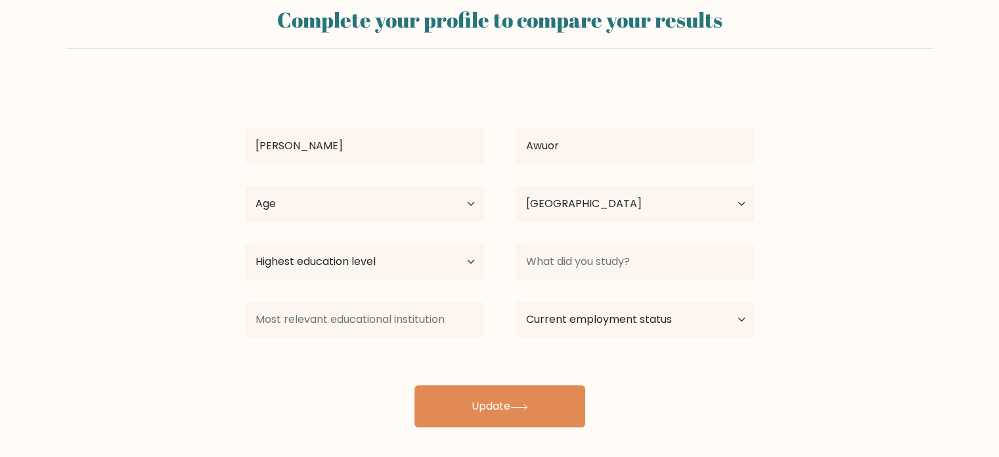
scroll to position [41, 0]
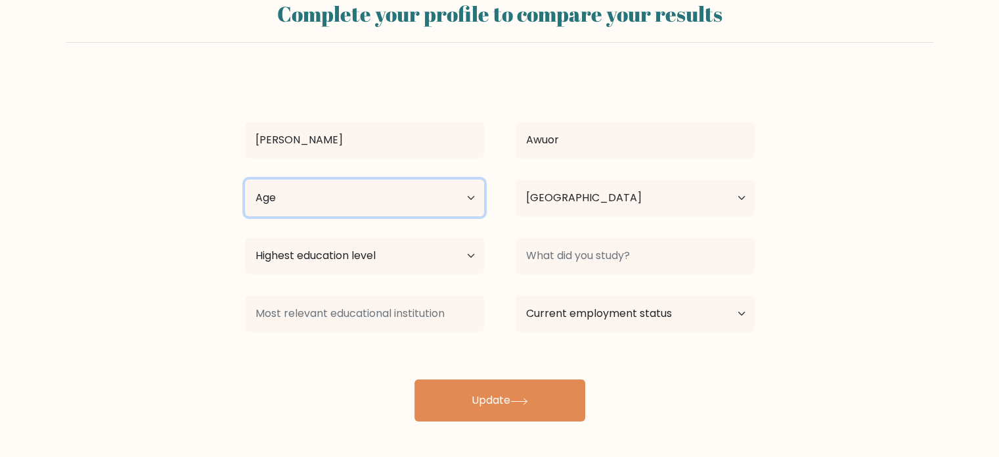
click at [468, 196] on select "Age Under 18 years old 18-24 years old 25-34 years old 35-44 years old 45-54 ye…" at bounding box center [364, 197] width 239 height 37
select select "25_34"
click at [245, 179] on select "Age Under 18 years old 18-24 years old 25-34 years old 35-44 years old 45-54 ye…" at bounding box center [364, 197] width 239 height 37
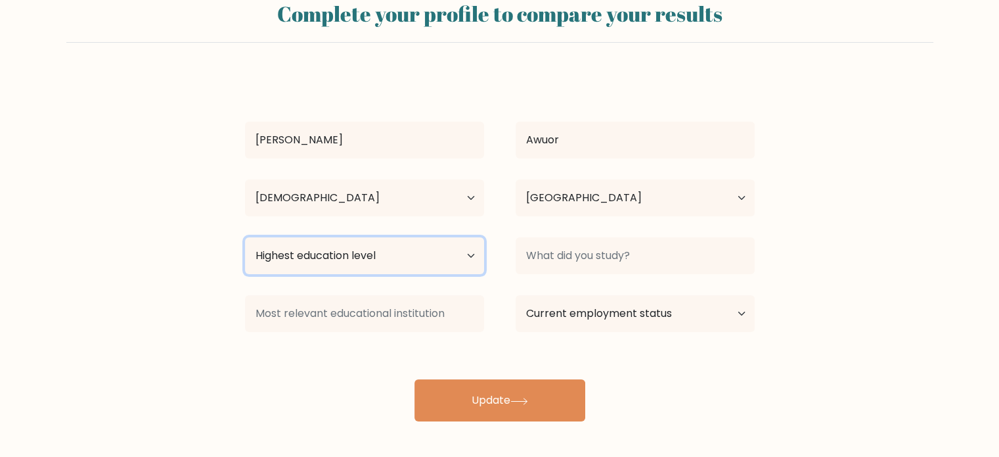
click at [469, 255] on select "Highest education level No schooling Primary Lower Secondary Upper Secondary Oc…" at bounding box center [364, 255] width 239 height 37
select select "bachelors_degree"
click at [245, 237] on select "Highest education level No schooling Primary Lower Secondary Upper Secondary Oc…" at bounding box center [364, 255] width 239 height 37
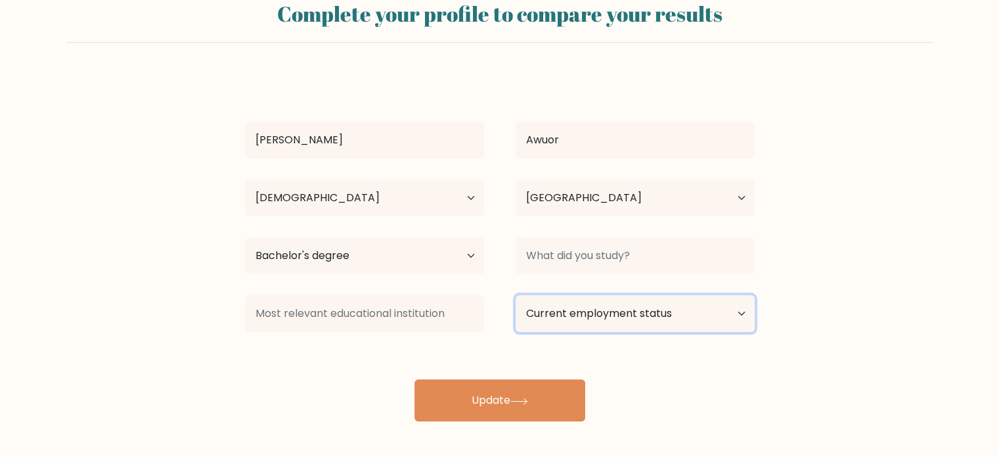
click at [639, 320] on select "Current employment status Employed Student Retired Other / prefer not to answer" at bounding box center [635, 313] width 239 height 37
select select "other"
click at [516, 295] on select "Current employment status Employed Student Retired Other / prefer not to answer" at bounding box center [635, 313] width 239 height 37
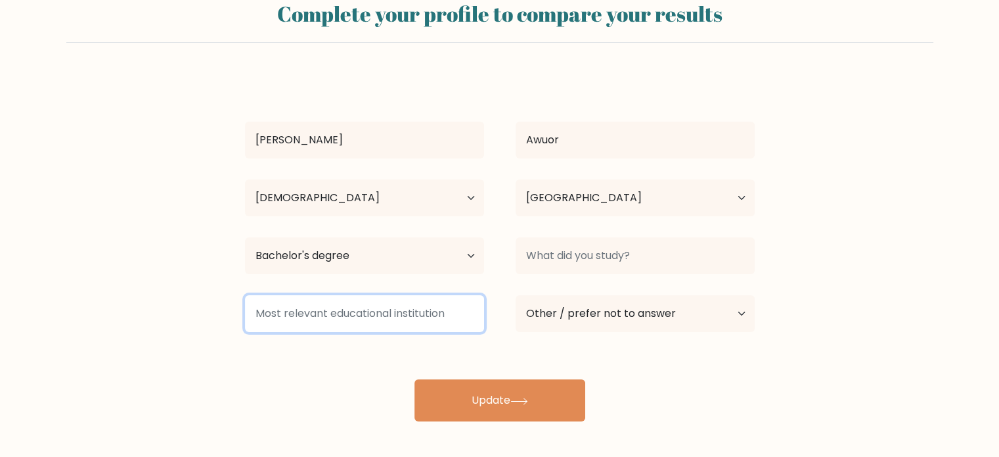
click at [436, 308] on input at bounding box center [364, 313] width 239 height 37
type input "University of Nairobi"
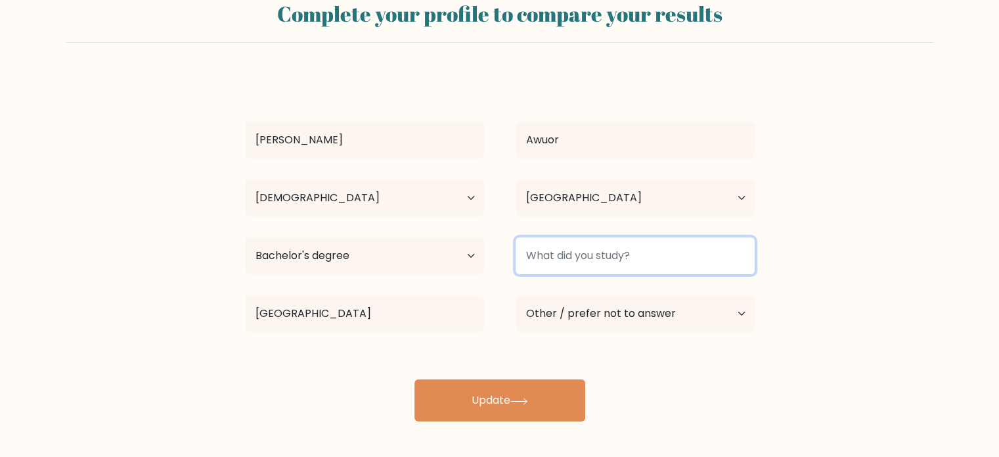
click at [651, 255] on input at bounding box center [635, 255] width 239 height 37
type input "Leather Science"
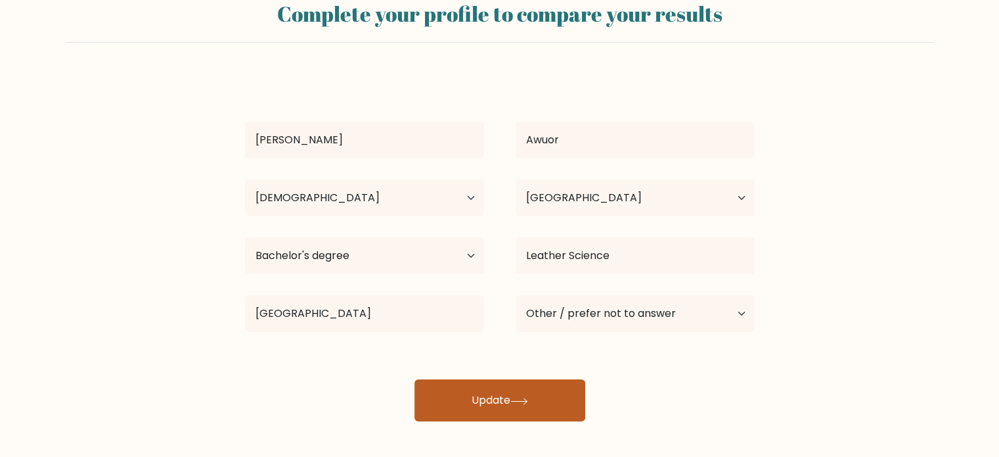
click at [532, 386] on button "Update" at bounding box center [500, 400] width 171 height 42
